Goal: Task Accomplishment & Management: Complete application form

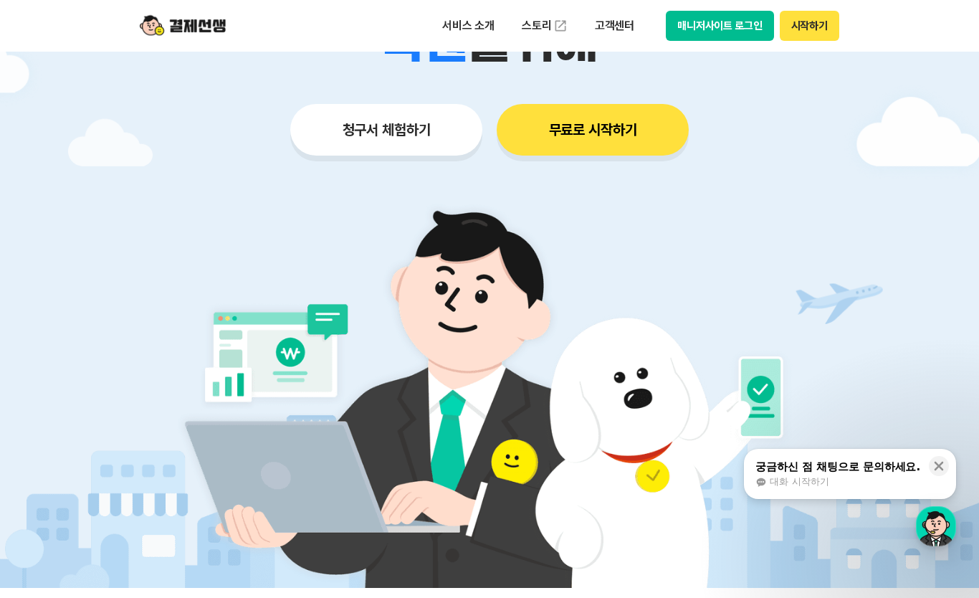
scroll to position [291, 0]
click at [409, 123] on button "청구서 체험하기" at bounding box center [386, 131] width 192 height 52
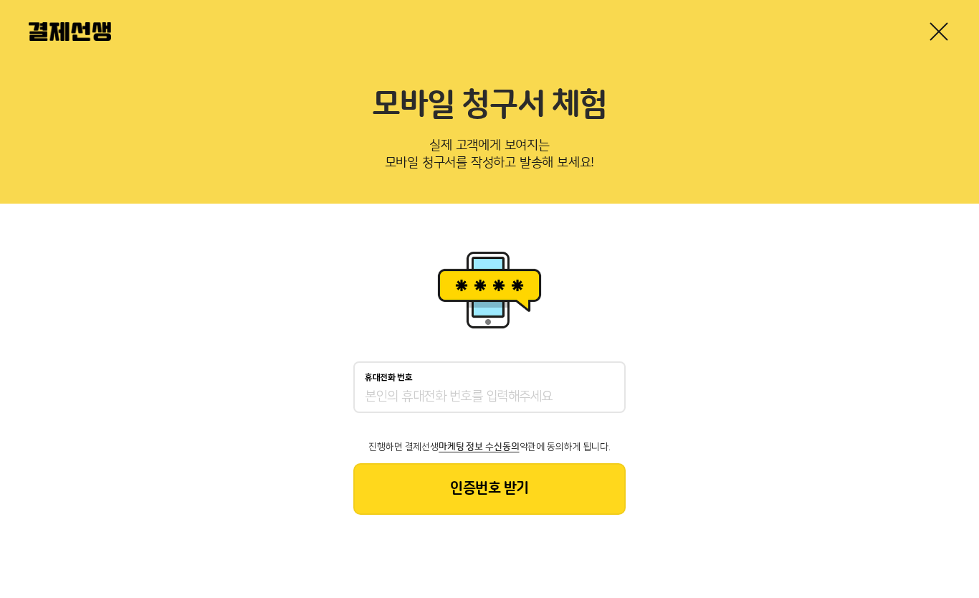
click at [537, 390] on input "휴대전화 번호" at bounding box center [490, 397] width 250 height 17
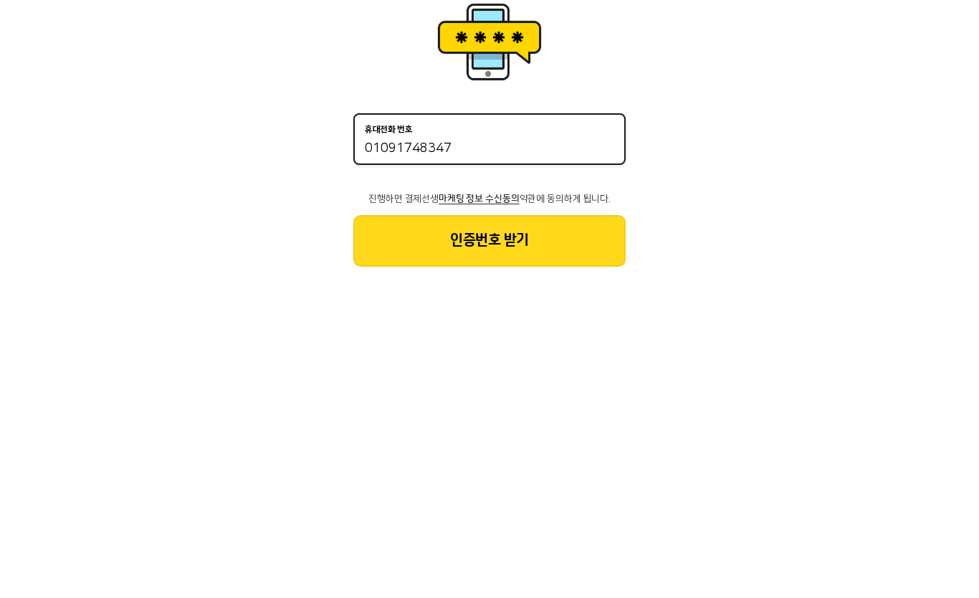
type input "01091748347"
click at [505, 463] on button "인증번호 받기" at bounding box center [490, 489] width 272 height 52
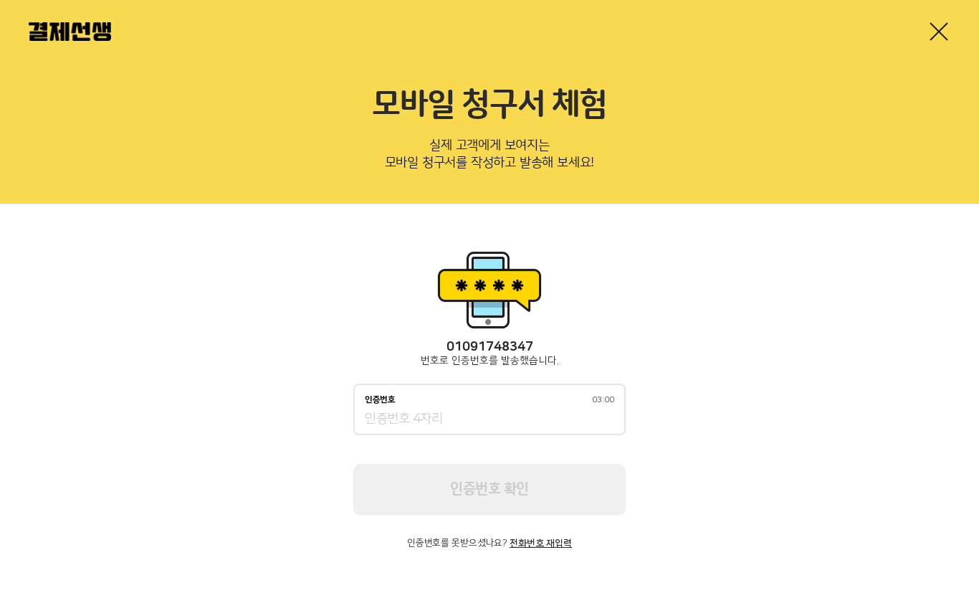
click at [527, 422] on input "인증번호 03:00" at bounding box center [490, 419] width 250 height 17
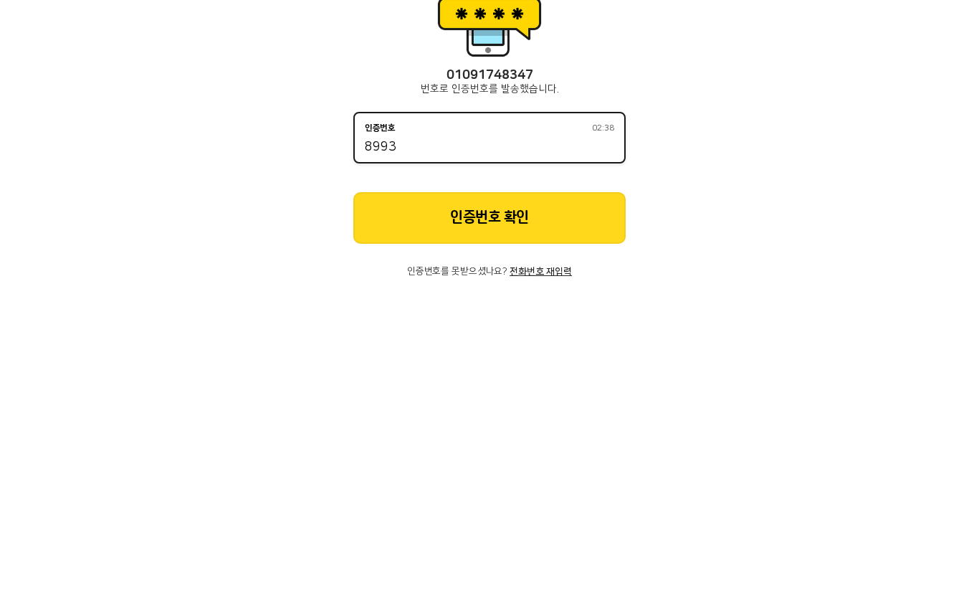
type input "8993"
click at [494, 464] on button "인증번호 확인" at bounding box center [490, 490] width 272 height 52
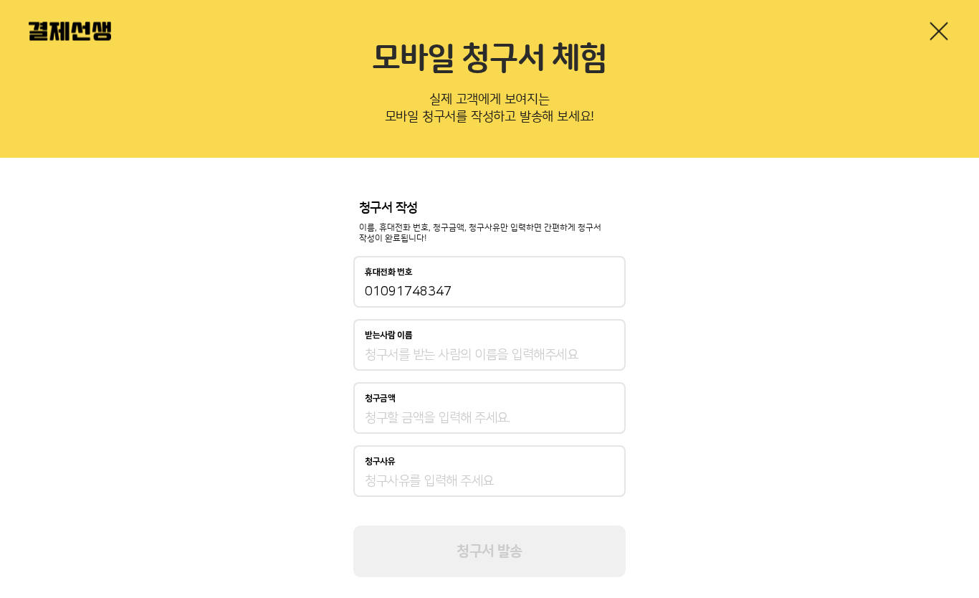
scroll to position [47, 0]
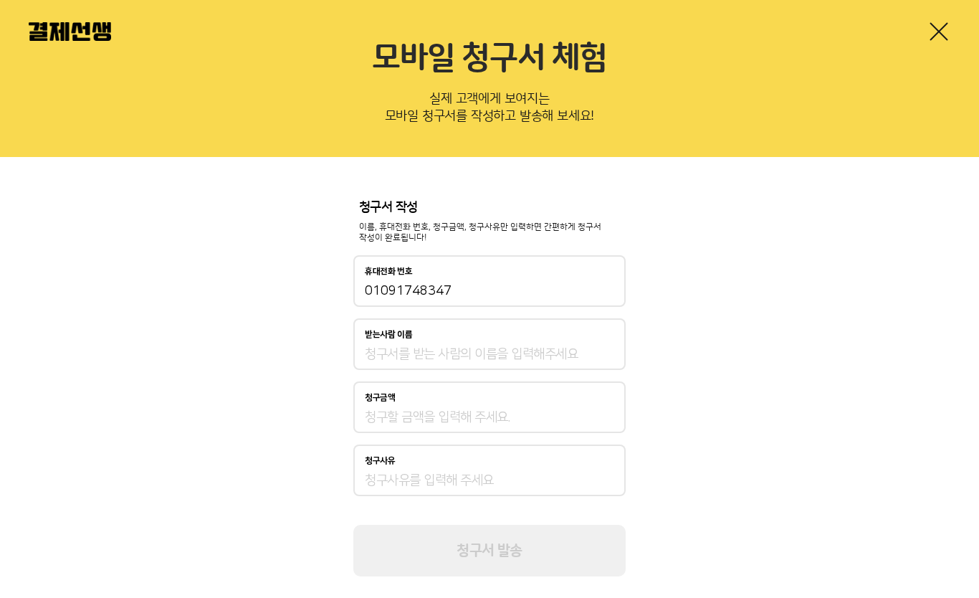
click at [551, 356] on input "받는사람 이름" at bounding box center [490, 354] width 250 height 17
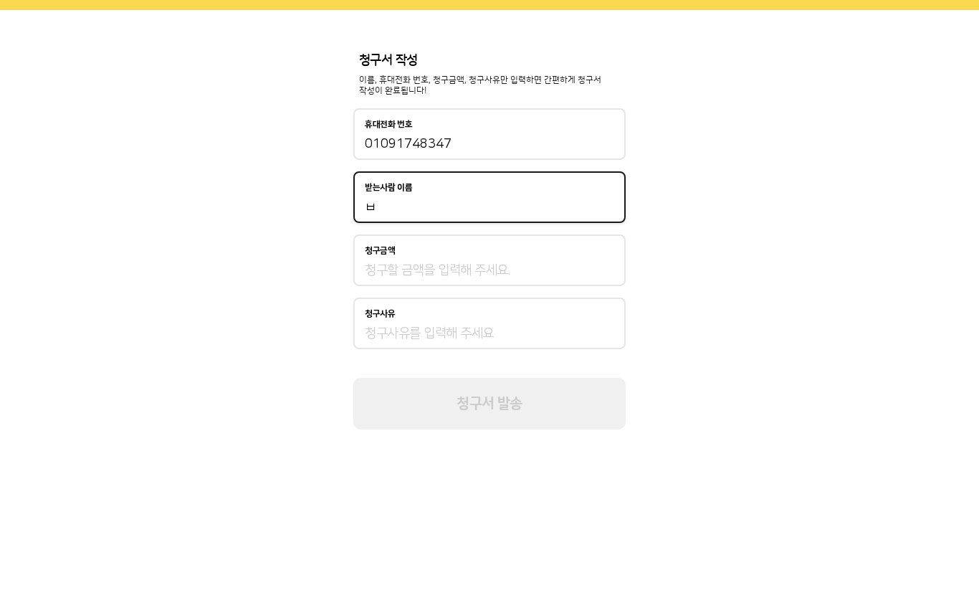
type input "ㅂ"
click at [516, 409] on input "청구금액" at bounding box center [490, 417] width 250 height 17
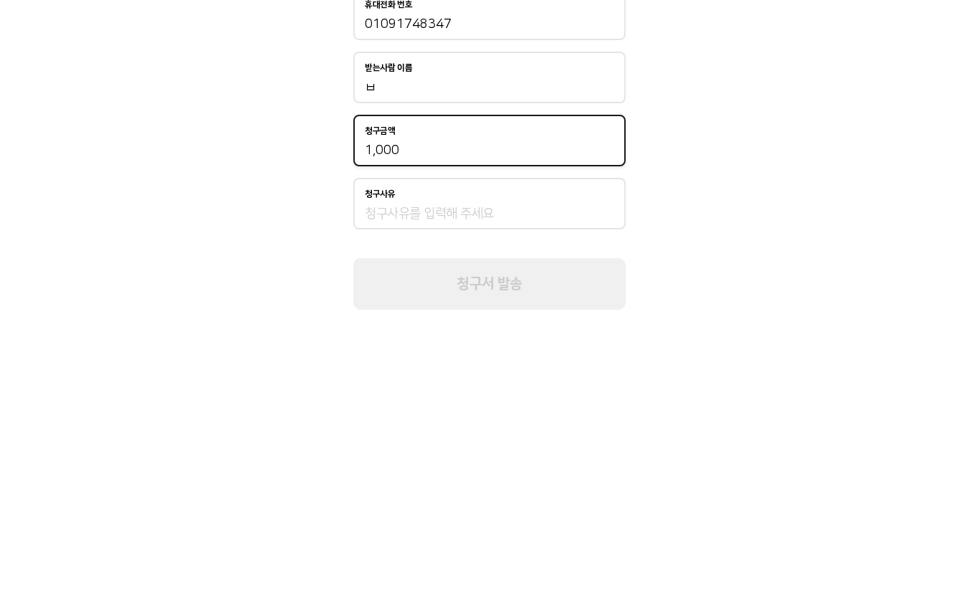
type input "10,000"
click at [562, 473] on input "청구사유" at bounding box center [490, 481] width 250 height 17
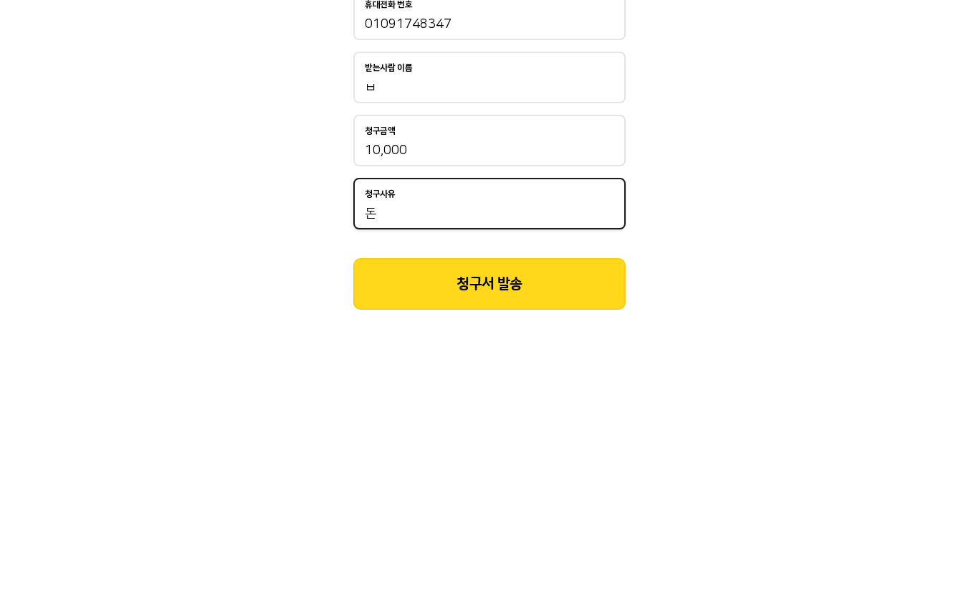
type input "돈"
click at [591, 526] on button "청구서 발송" at bounding box center [490, 552] width 272 height 52
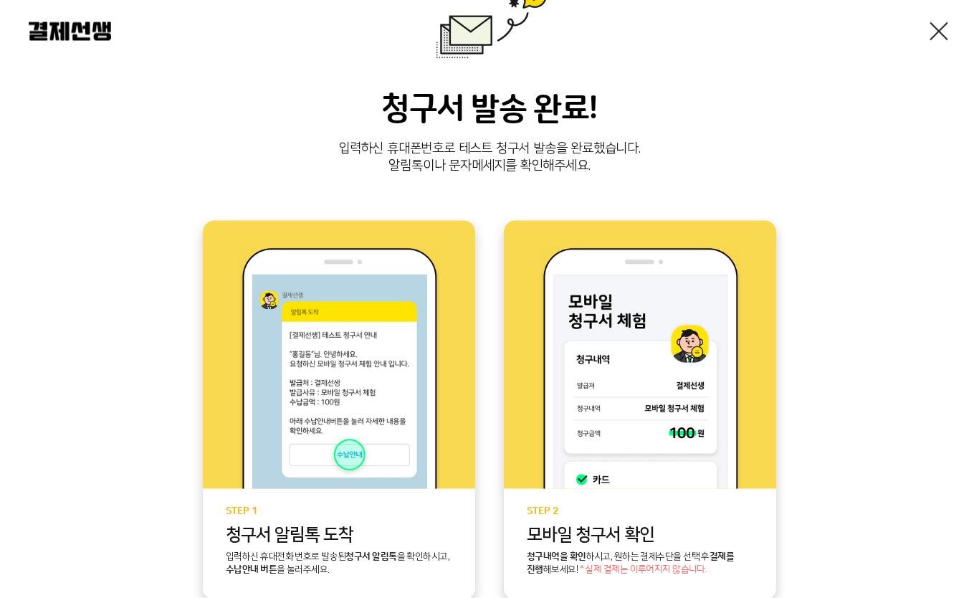
scroll to position [283, 0]
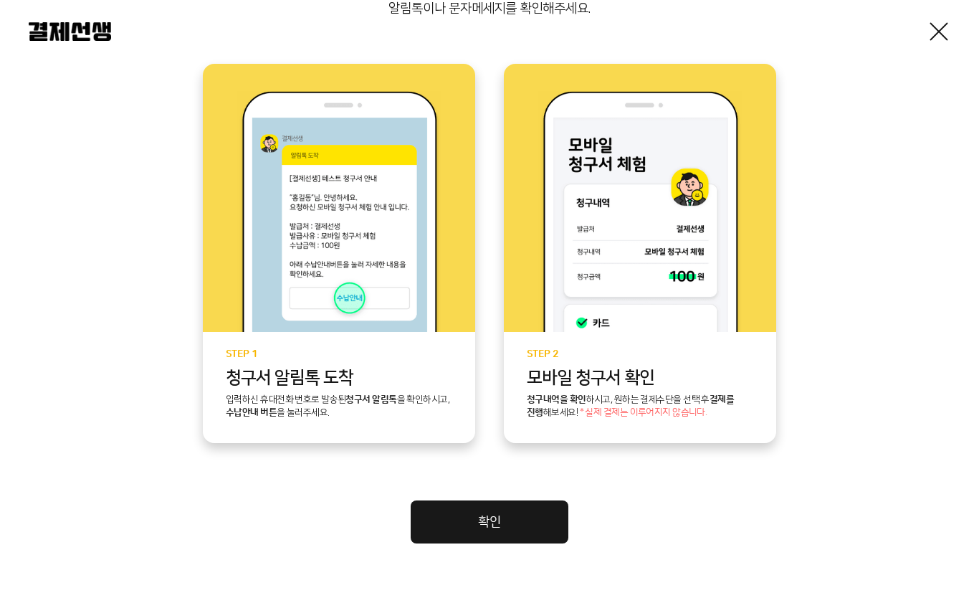
click at [524, 510] on link "확인" at bounding box center [490, 522] width 158 height 43
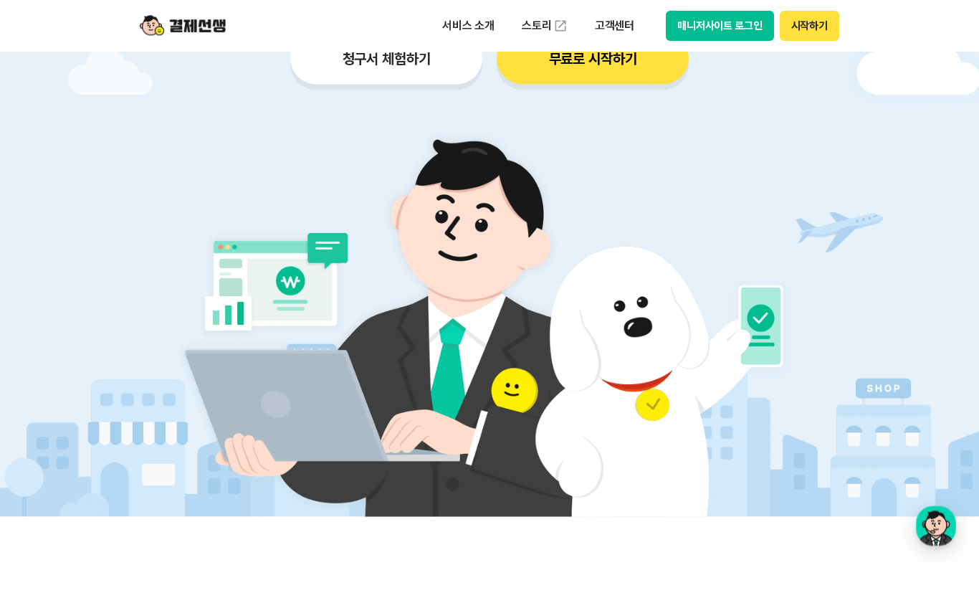
scroll to position [364, 0]
